Goal: Task Accomplishment & Management: Use online tool/utility

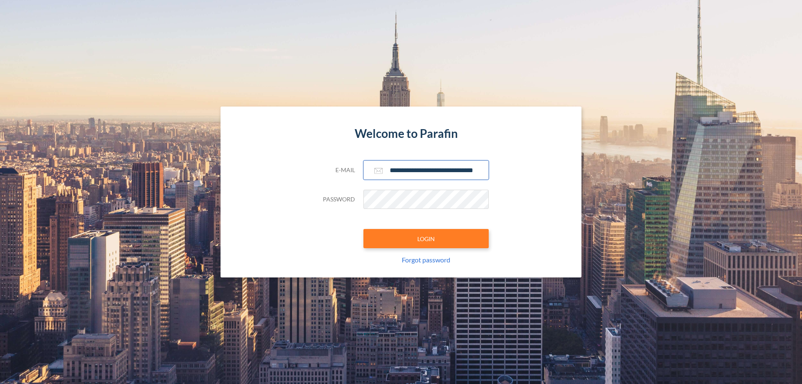
scroll to position [0, 13]
type input "**********"
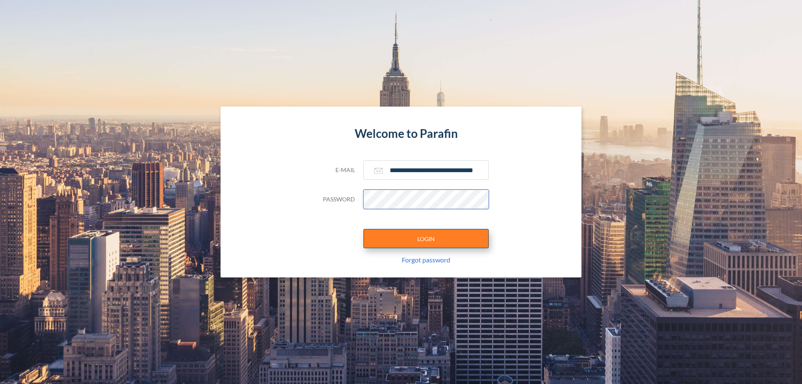
scroll to position [0, 0]
click at [426, 239] on button "LOGIN" at bounding box center [426, 238] width 125 height 19
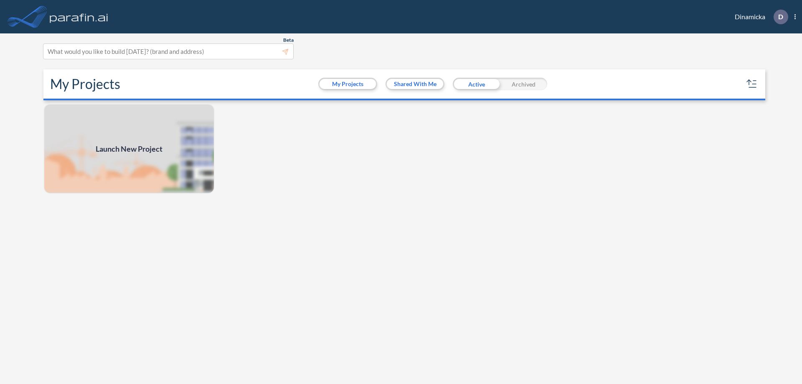
scroll to position [2, 0]
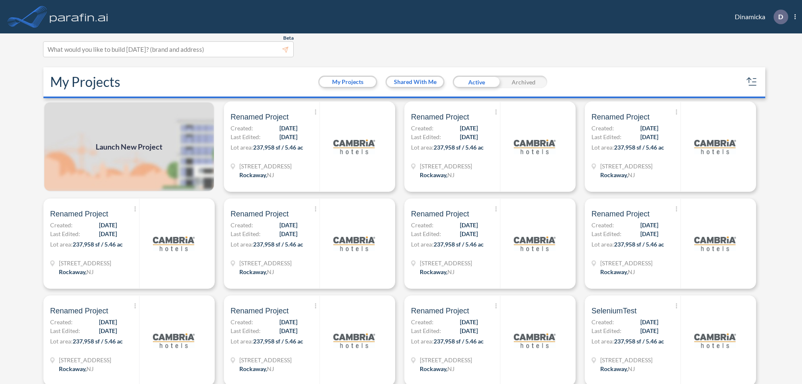
click at [129, 147] on span "Launch New Project" at bounding box center [129, 146] width 67 height 11
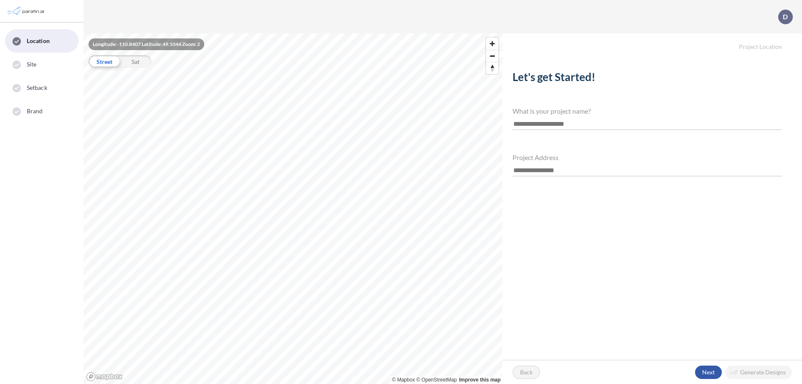
click at [708, 372] on div "button" at bounding box center [708, 372] width 27 height 13
